Goal: Find specific page/section: Find specific page/section

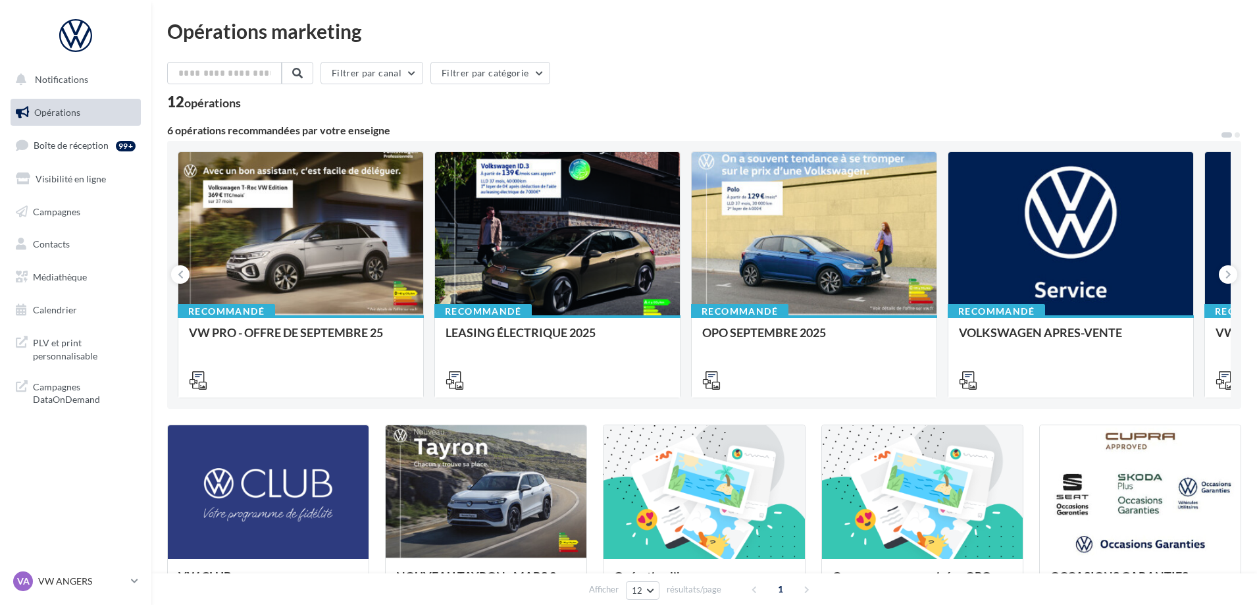
scroll to position [66, 0]
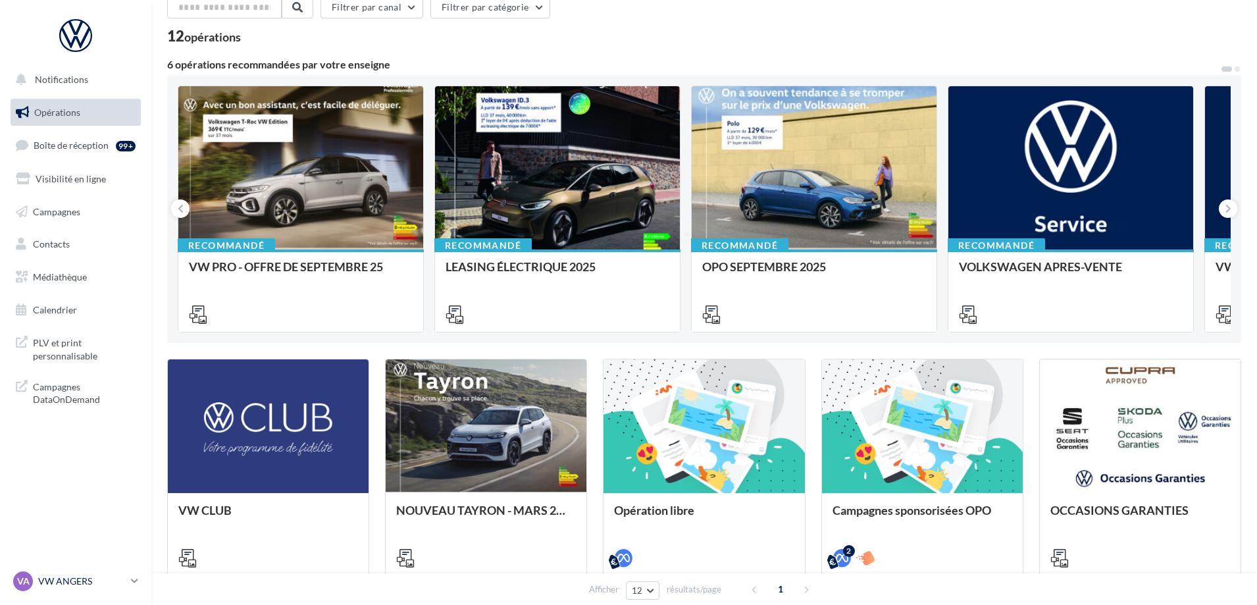
click at [133, 577] on icon at bounding box center [134, 580] width 7 height 11
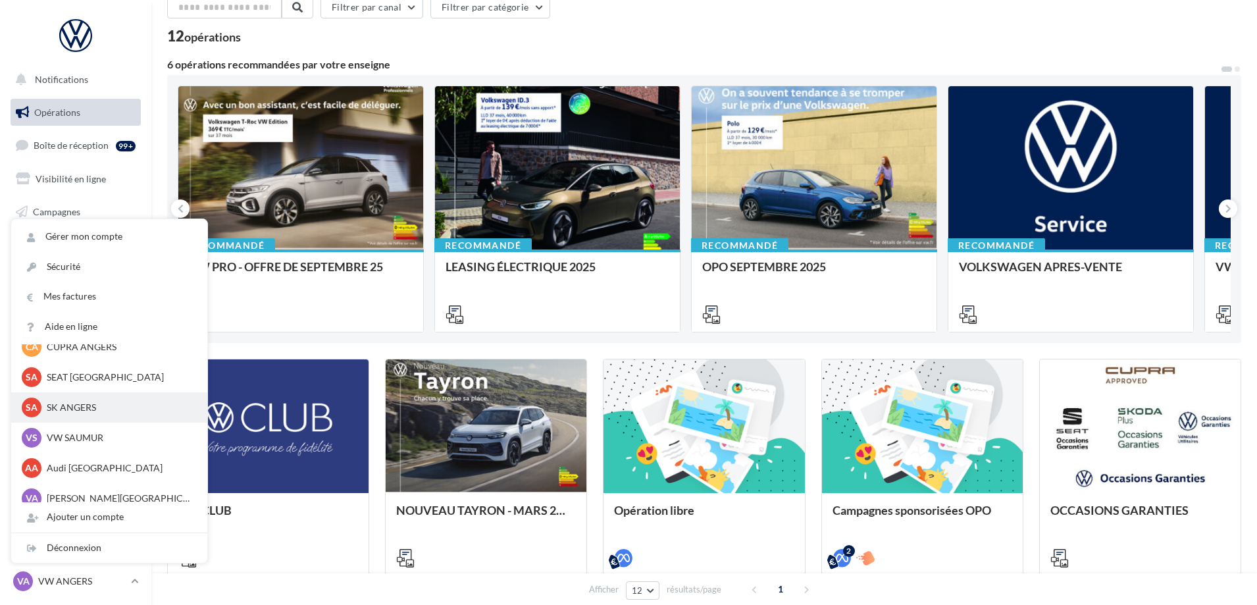
scroll to position [122, 0]
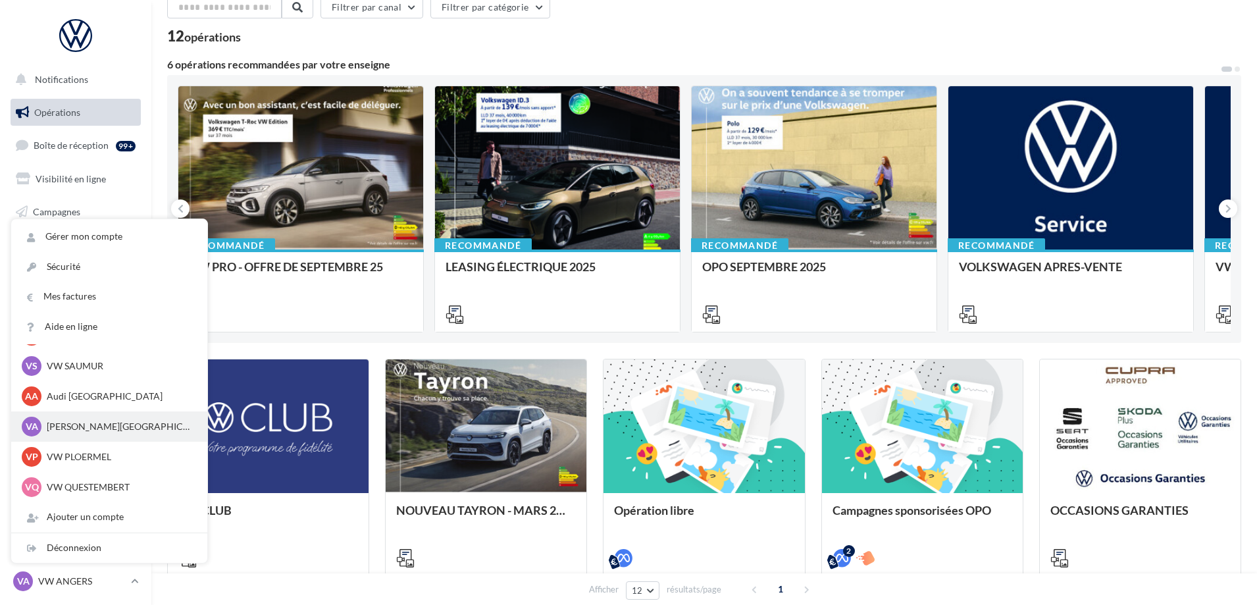
click at [67, 428] on p "[PERSON_NAME][GEOGRAPHIC_DATA]" at bounding box center [119, 426] width 145 height 13
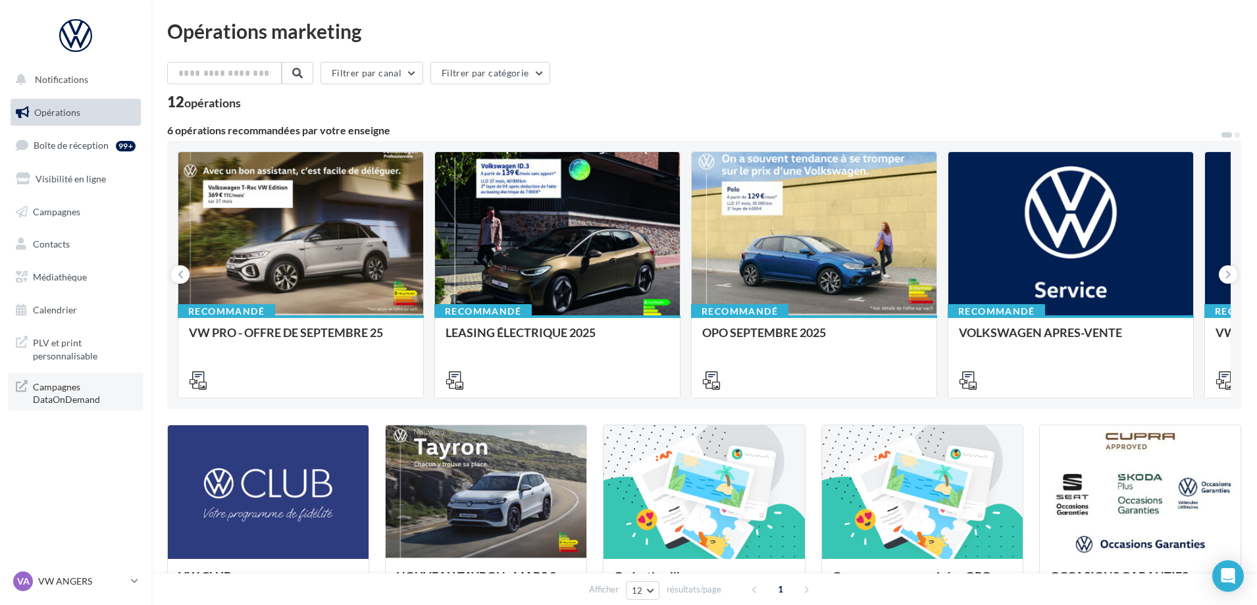
click at [61, 392] on span "Campagnes DataOnDemand" at bounding box center [84, 392] width 103 height 28
click at [72, 355] on span "PLV et print personnalisable" at bounding box center [84, 348] width 103 height 28
